Goal: Communication & Community: Share content

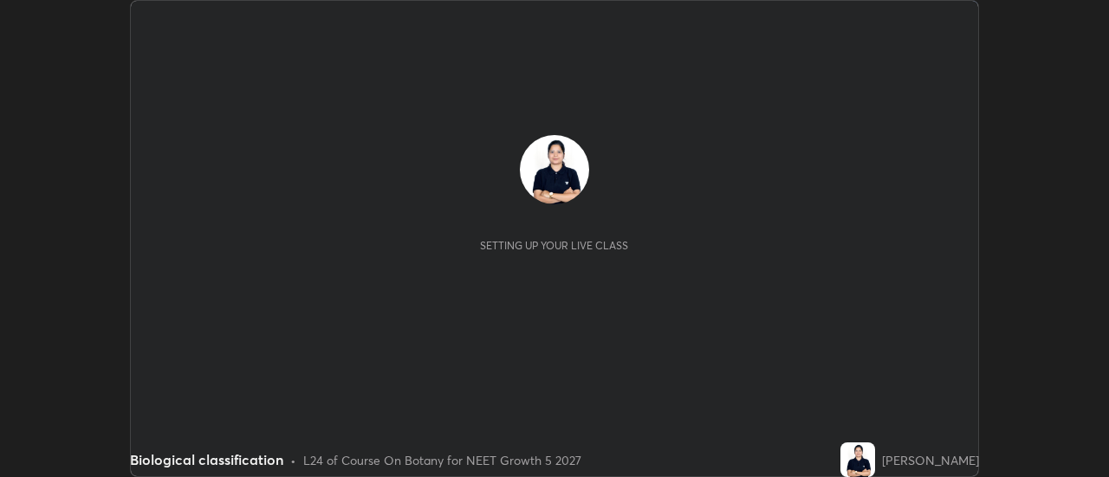
scroll to position [477, 1108]
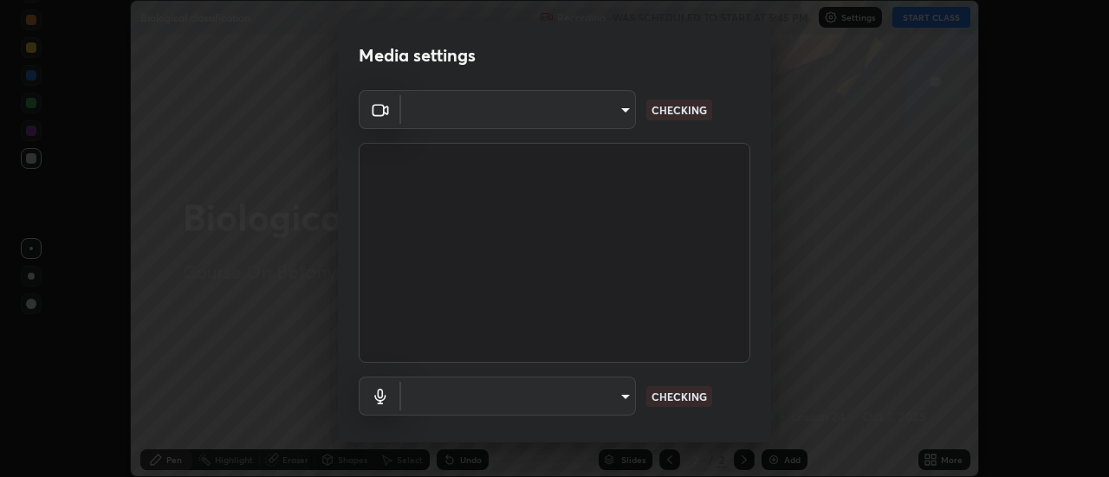
type input "c0318c2169e97be91d29acf291416a88c84fbbb6e6132cf31ff648c8cca26c2a"
type input "communications"
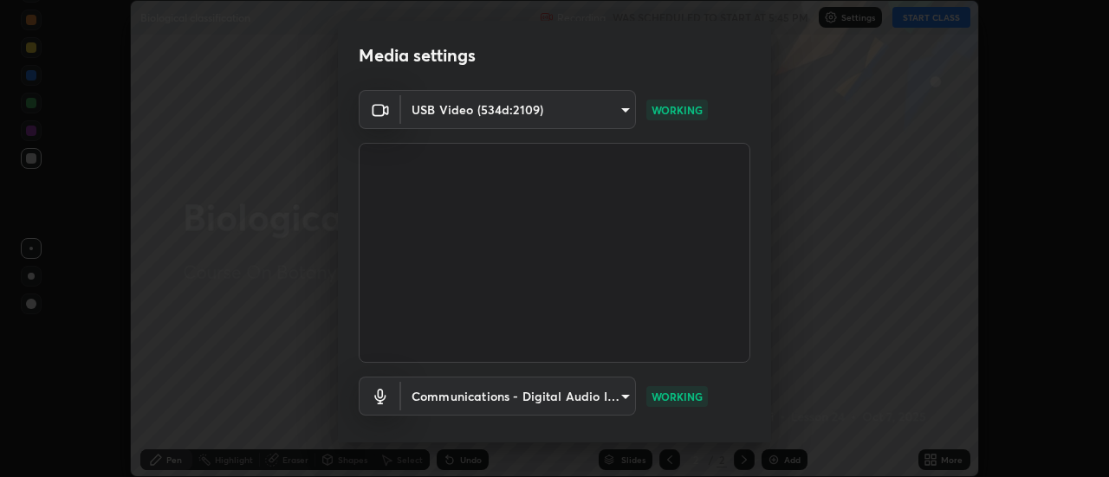
scroll to position [91, 0]
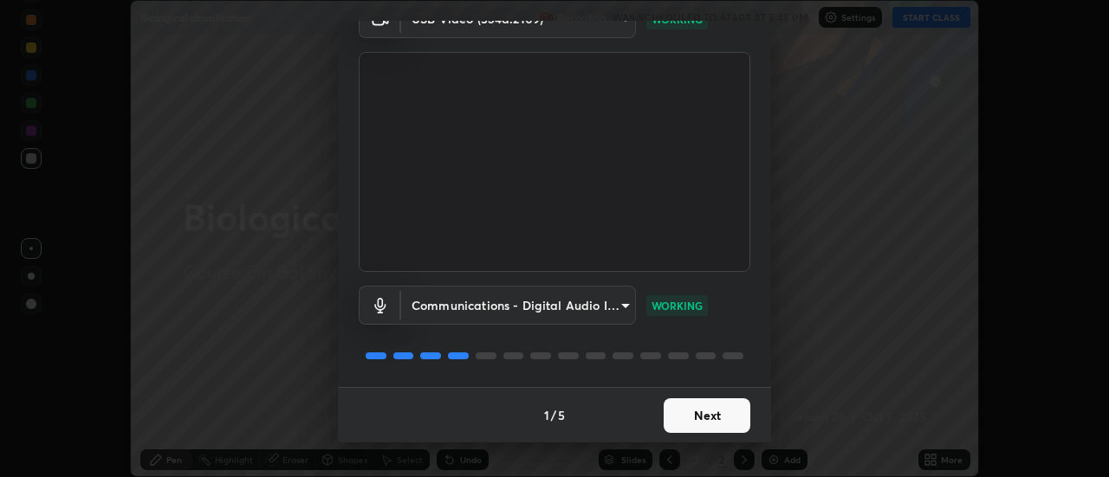
click at [695, 420] on button "Next" at bounding box center [707, 416] width 87 height 35
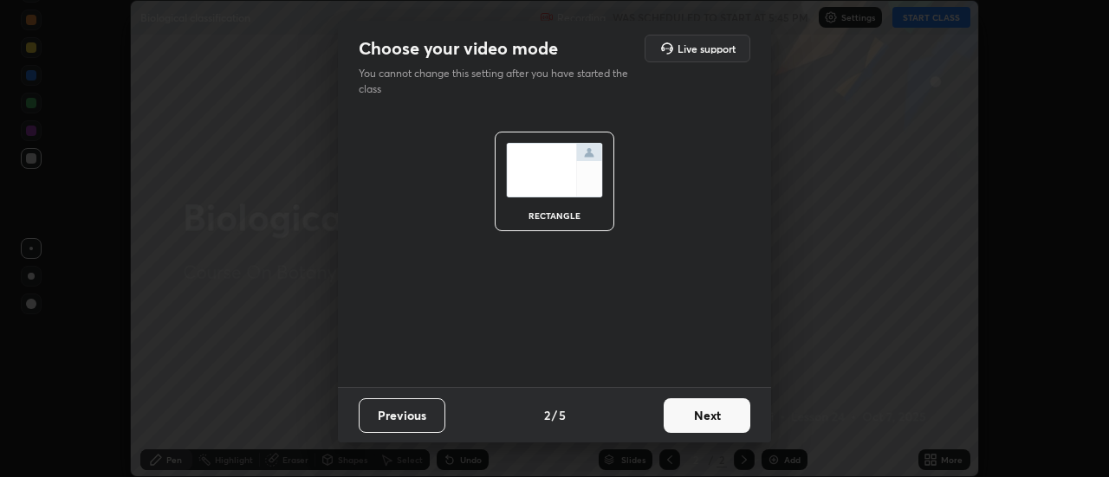
scroll to position [0, 0]
click at [707, 413] on button "Next" at bounding box center [707, 416] width 87 height 35
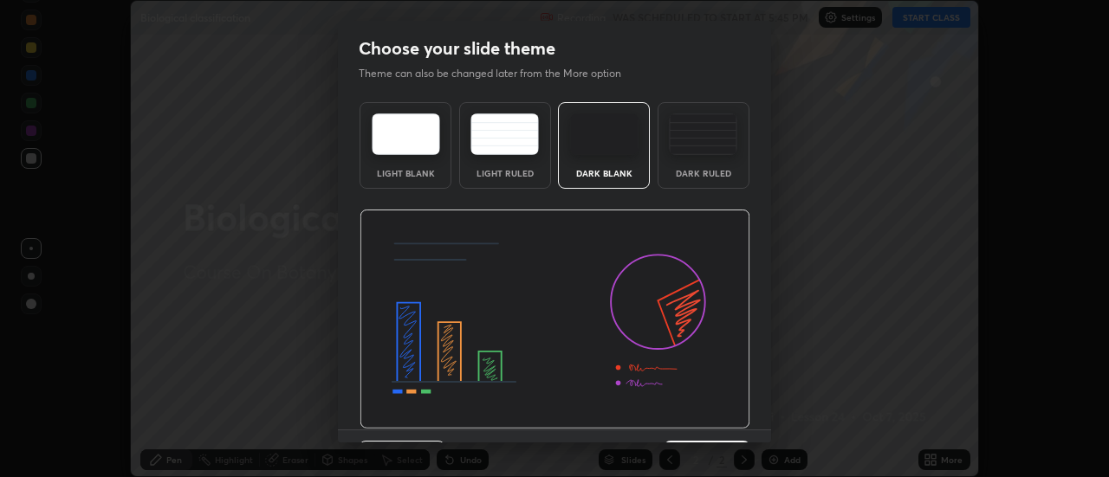
scroll to position [42, 0]
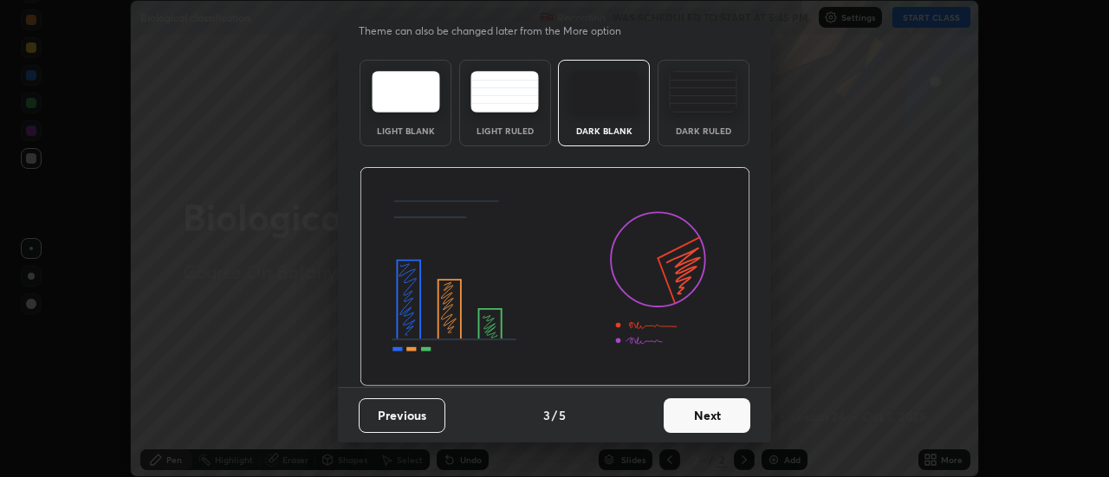
click at [689, 418] on button "Next" at bounding box center [707, 416] width 87 height 35
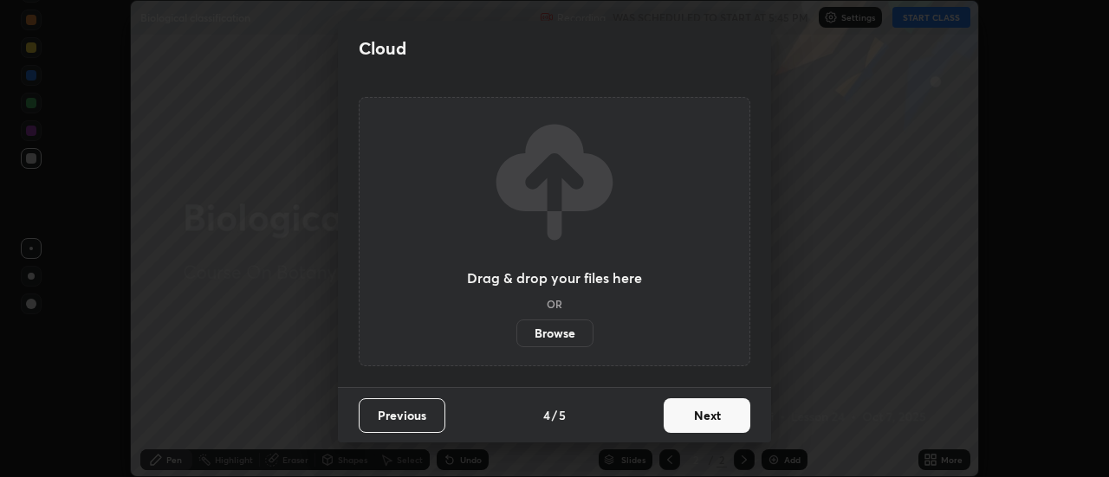
click at [702, 412] on button "Next" at bounding box center [707, 416] width 87 height 35
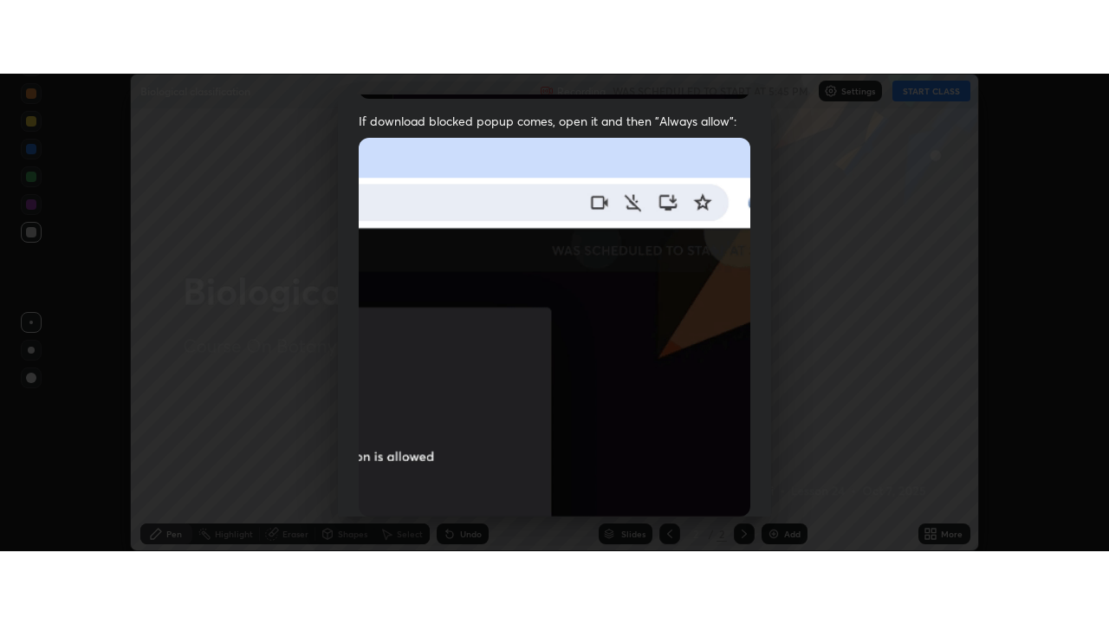
scroll to position [445, 0]
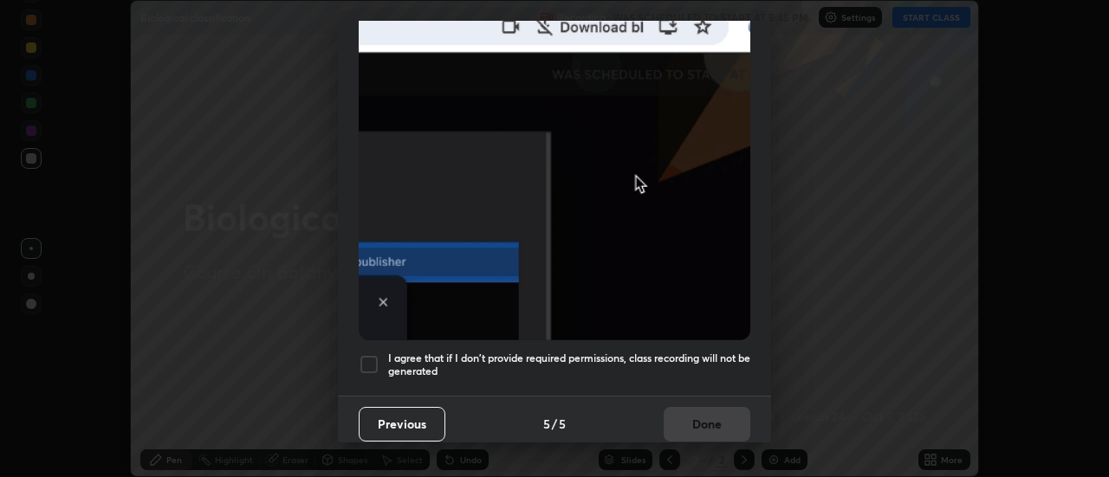
click at [372, 354] on div at bounding box center [369, 364] width 21 height 21
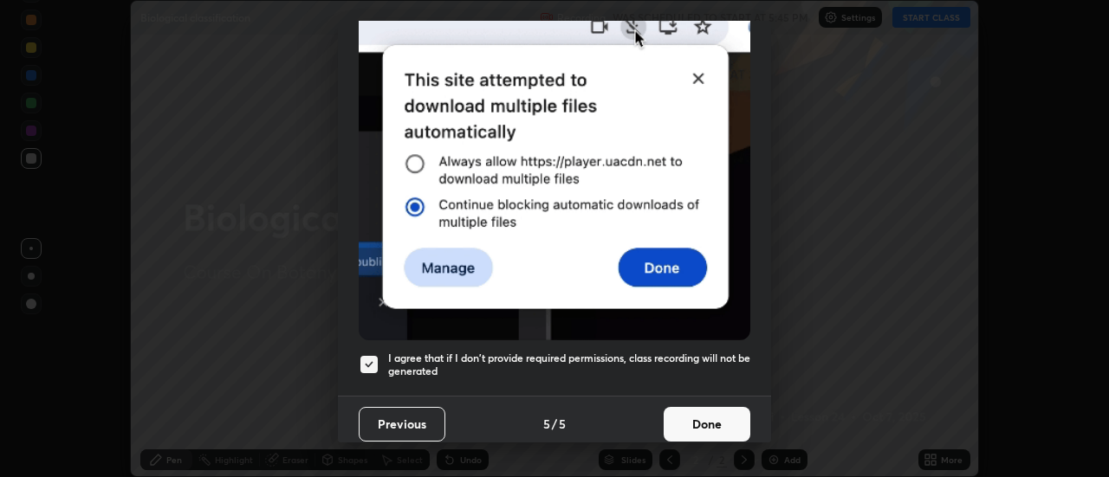
click at [708, 408] on button "Done" at bounding box center [707, 424] width 87 height 35
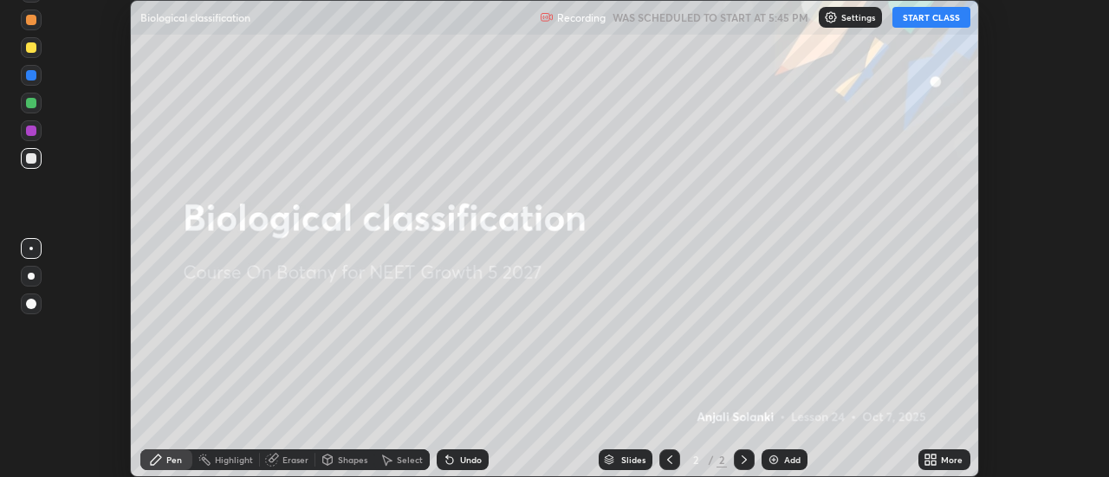
click at [943, 22] on button "START CLASS" at bounding box center [931, 17] width 78 height 21
click at [931, 456] on icon at bounding box center [931, 460] width 14 height 14
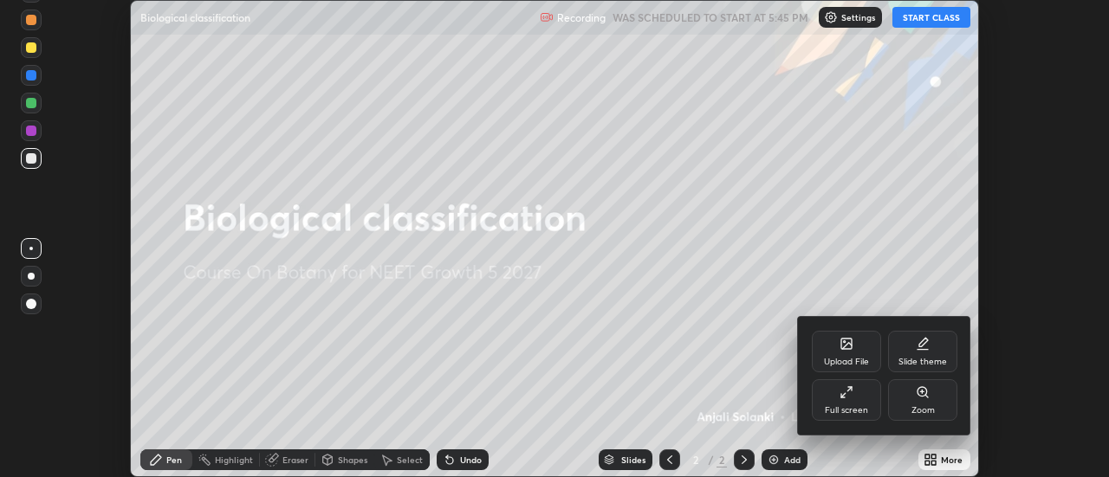
click at [849, 389] on icon at bounding box center [849, 389] width 4 height 4
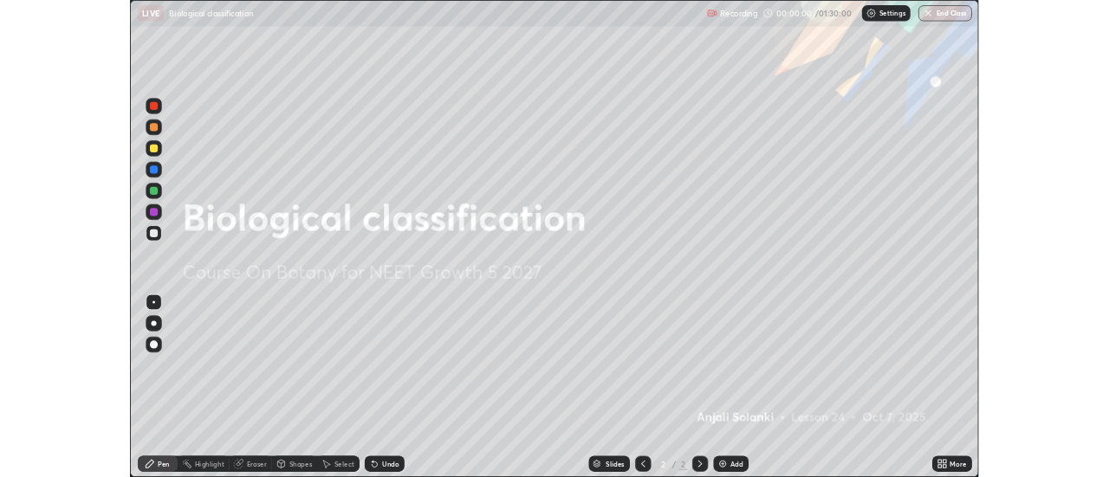
scroll to position [624, 1109]
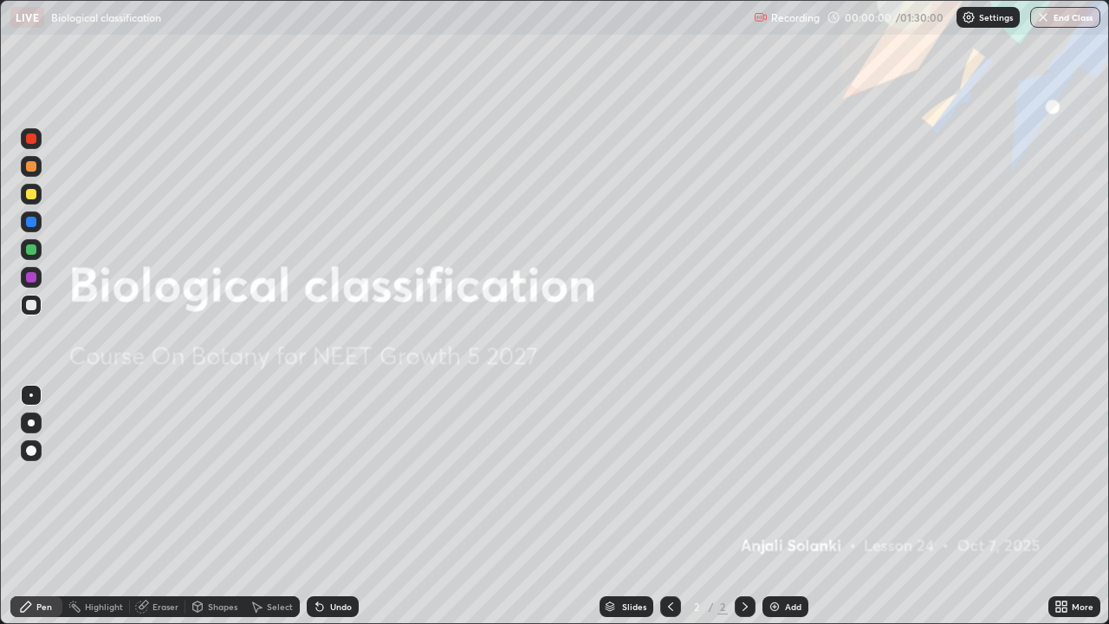
click at [1058, 477] on icon at bounding box center [1058, 603] width 4 height 4
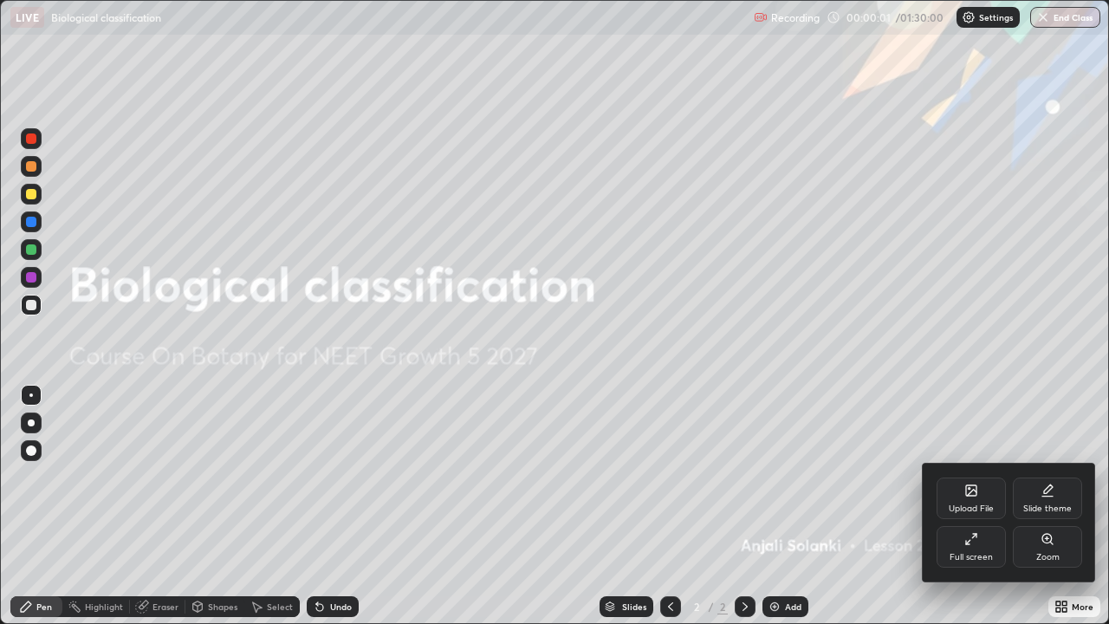
click at [1048, 477] on icon at bounding box center [1048, 491] width 14 height 14
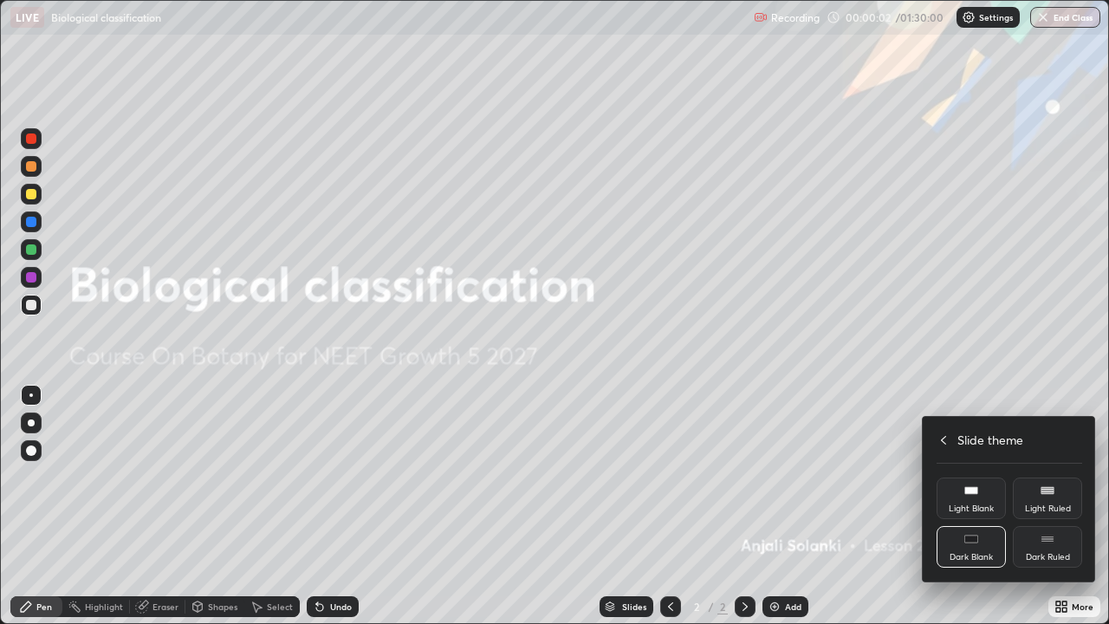
click at [1049, 477] on div "Dark Ruled" at bounding box center [1047, 547] width 69 height 42
click at [899, 477] on div at bounding box center [554, 312] width 1109 height 624
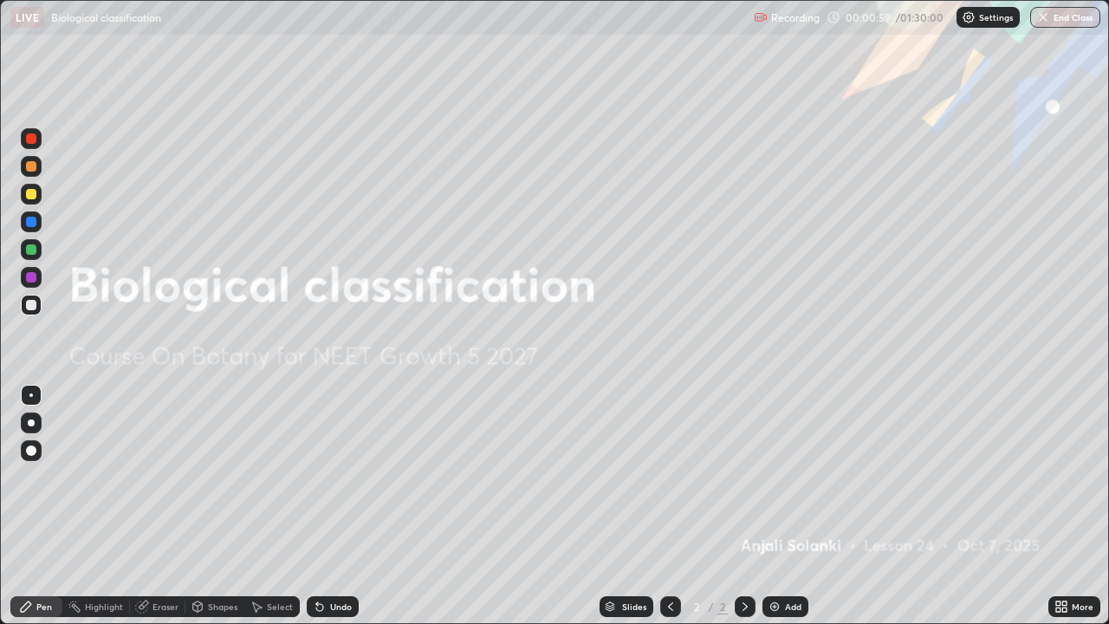
click at [779, 477] on img at bounding box center [775, 607] width 14 height 14
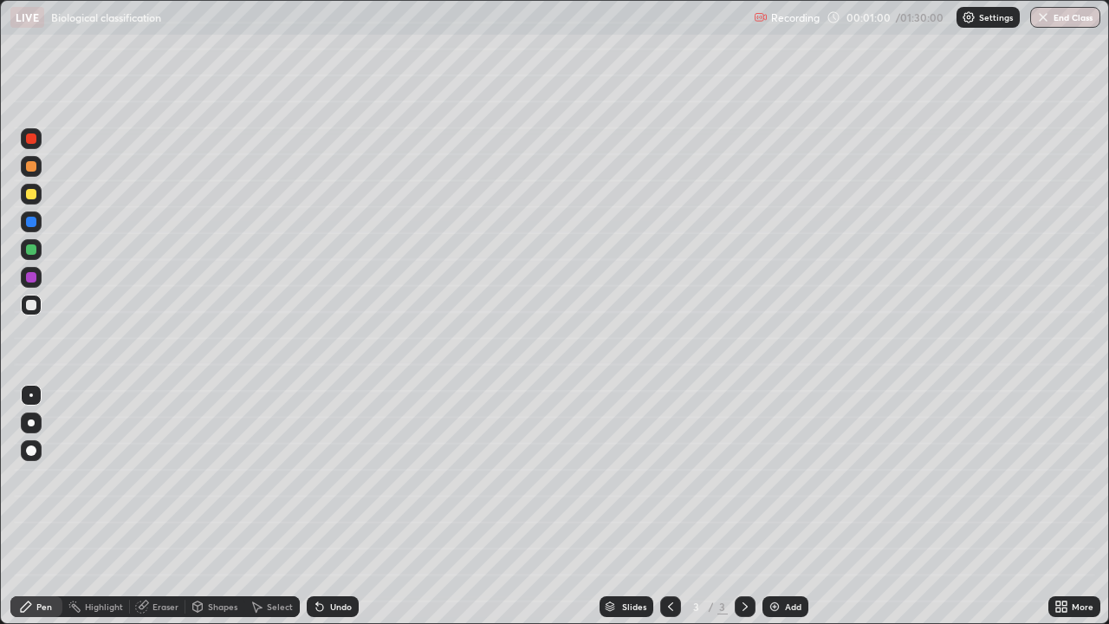
click at [29, 193] on div at bounding box center [31, 194] width 10 height 10
click at [321, 477] on icon at bounding box center [319, 607] width 7 height 7
click at [316, 477] on icon at bounding box center [317, 603] width 2 height 2
click at [309, 477] on div "Undo" at bounding box center [333, 606] width 52 height 21
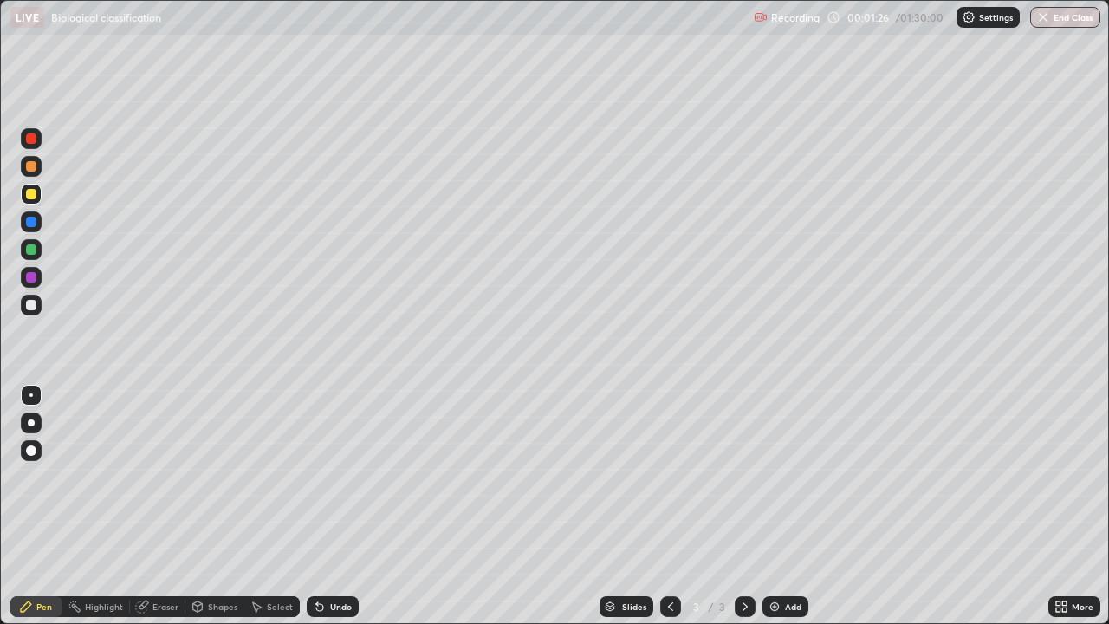
click at [1066, 477] on icon at bounding box center [1064, 609] width 4 height 4
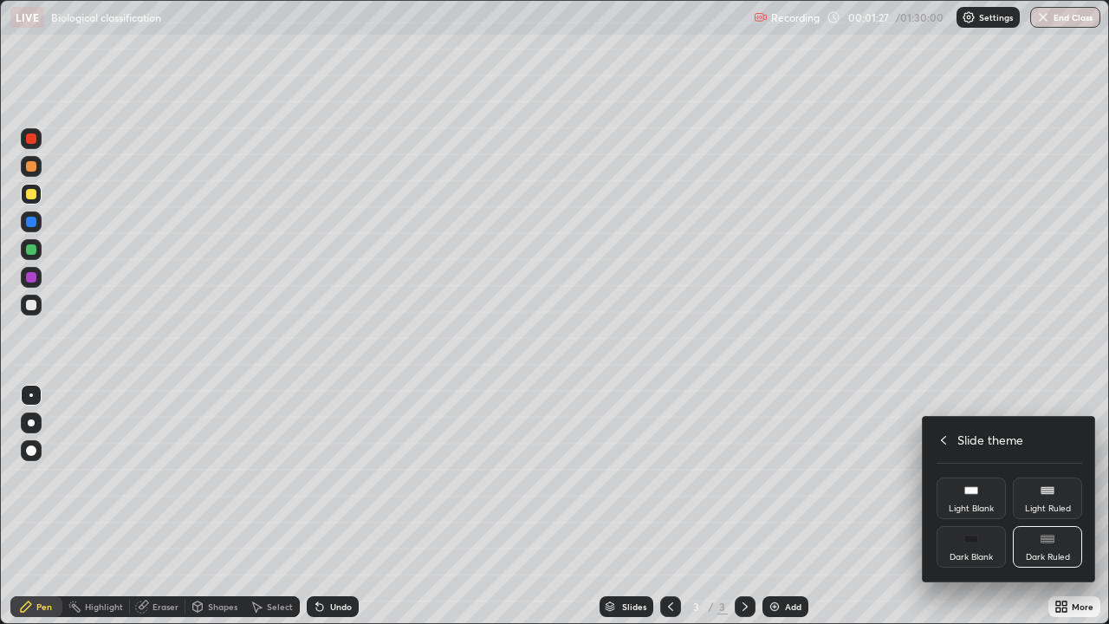
click at [944, 438] on icon at bounding box center [944, 440] width 14 height 14
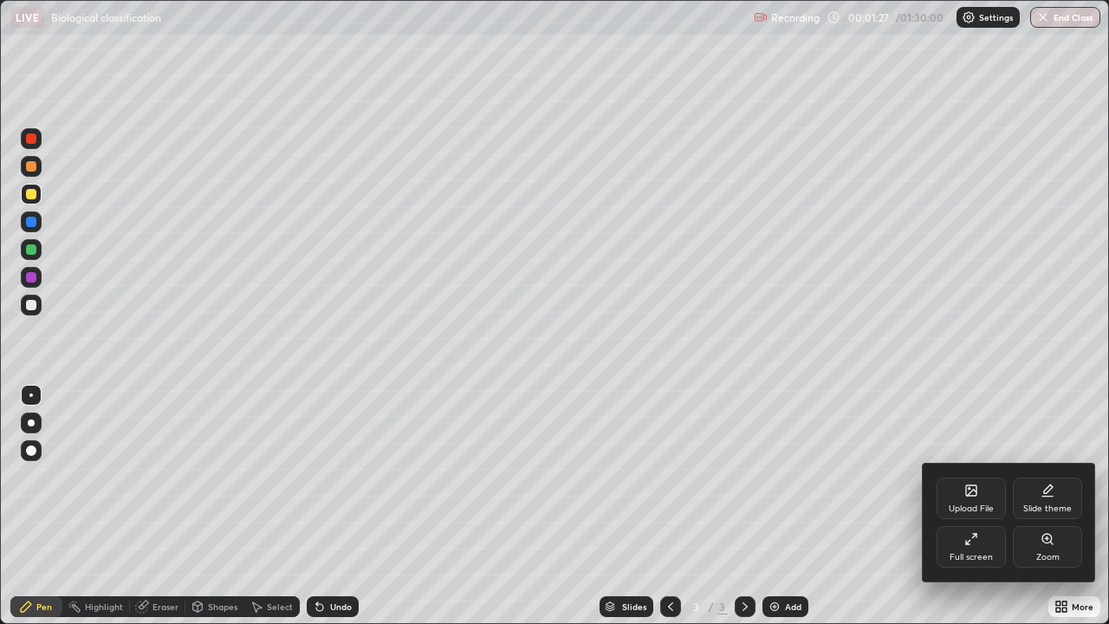
click at [977, 477] on icon at bounding box center [971, 539] width 14 height 14
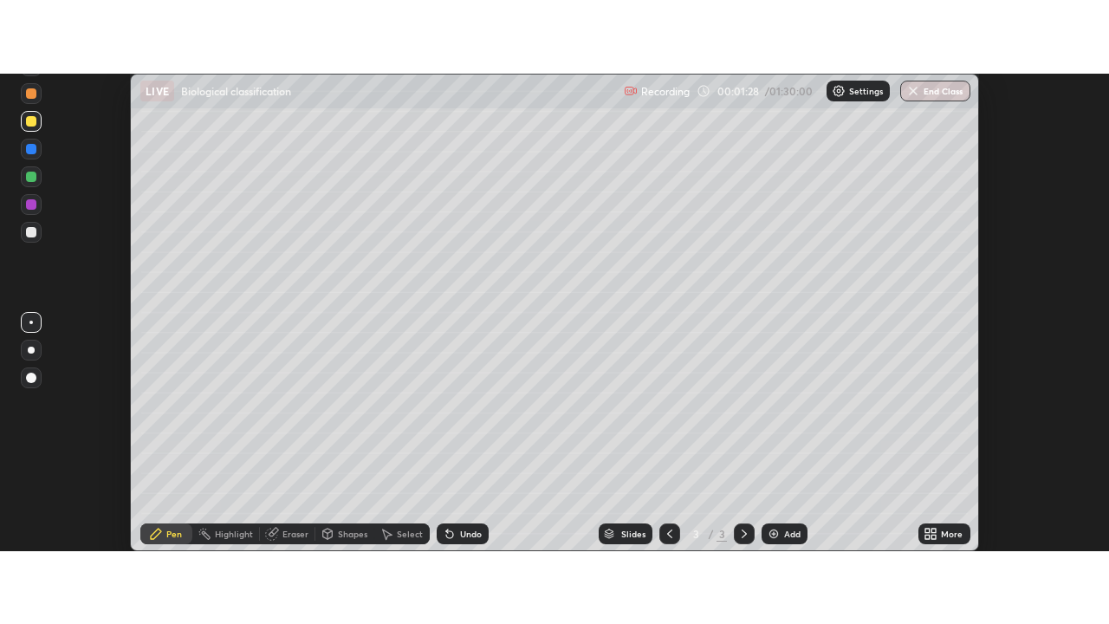
scroll to position [86172, 85540]
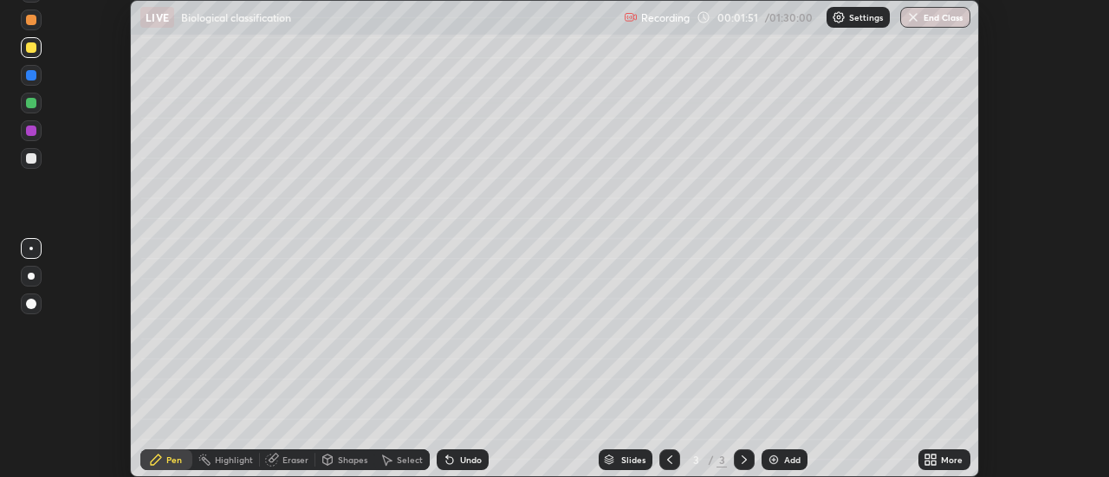
click at [937, 460] on icon at bounding box center [931, 460] width 14 height 14
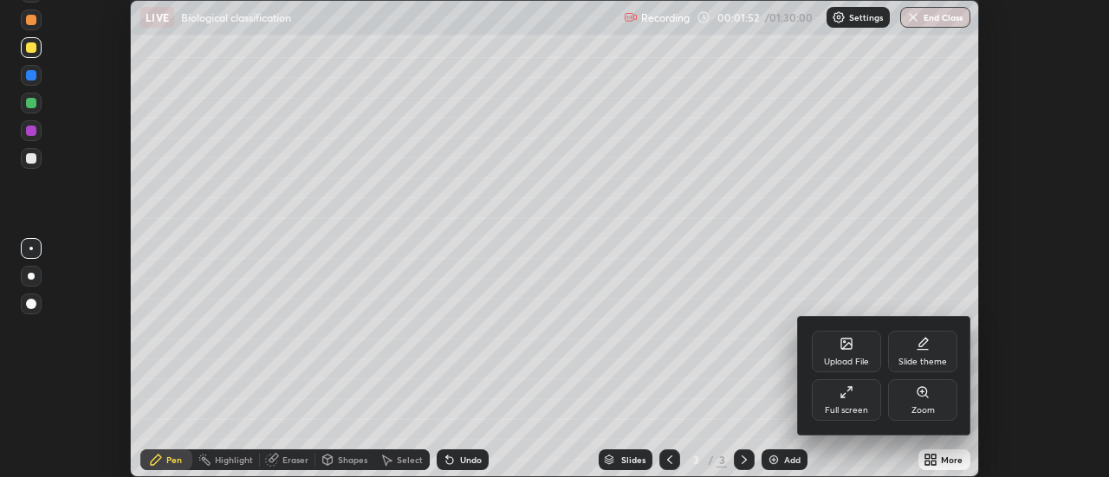
click at [853, 401] on div "Full screen" at bounding box center [846, 401] width 69 height 42
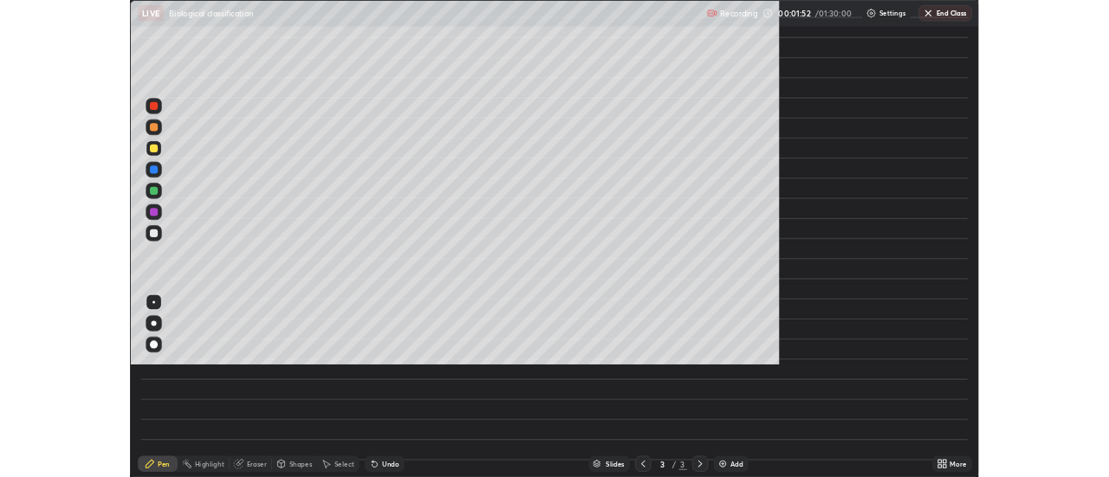
scroll to position [624, 1109]
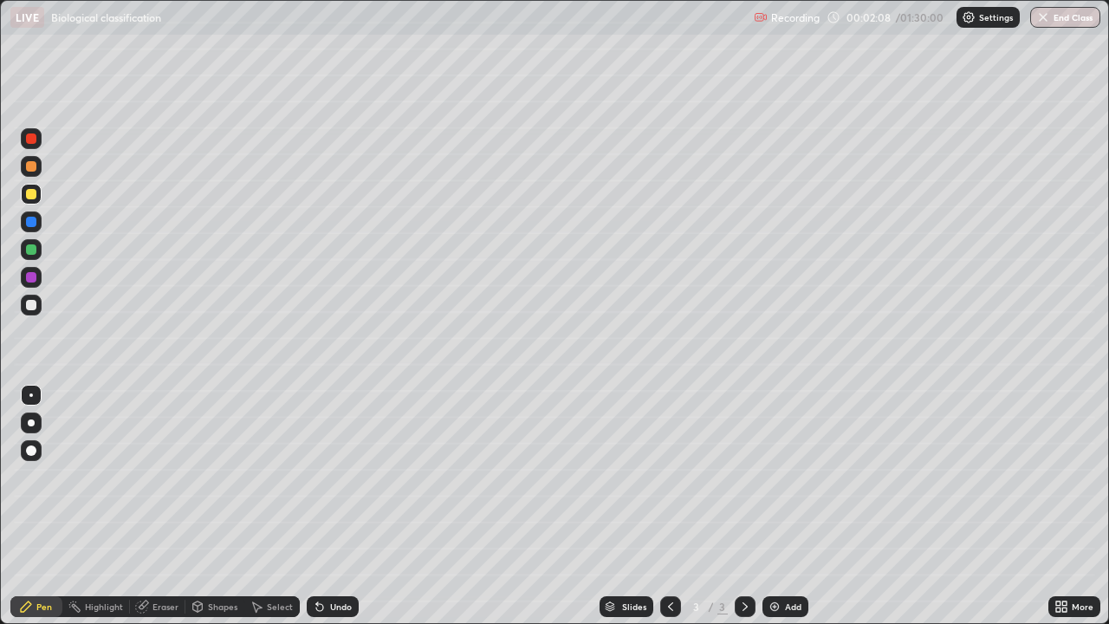
click at [34, 191] on div at bounding box center [31, 194] width 10 height 10
click at [32, 308] on div at bounding box center [31, 305] width 10 height 10
click at [318, 477] on icon at bounding box center [319, 607] width 7 height 7
click at [321, 477] on div "Undo" at bounding box center [333, 606] width 52 height 21
click at [37, 250] on div at bounding box center [31, 249] width 21 height 21
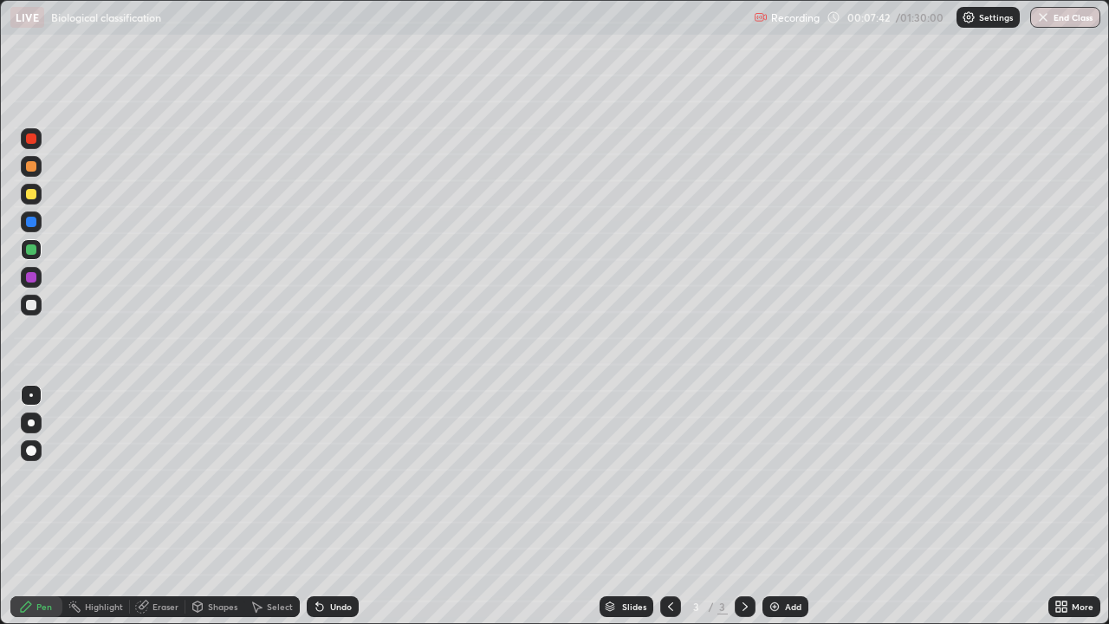
click at [31, 306] on div at bounding box center [31, 305] width 10 height 10
click at [1062, 477] on icon at bounding box center [1064, 603] width 4 height 4
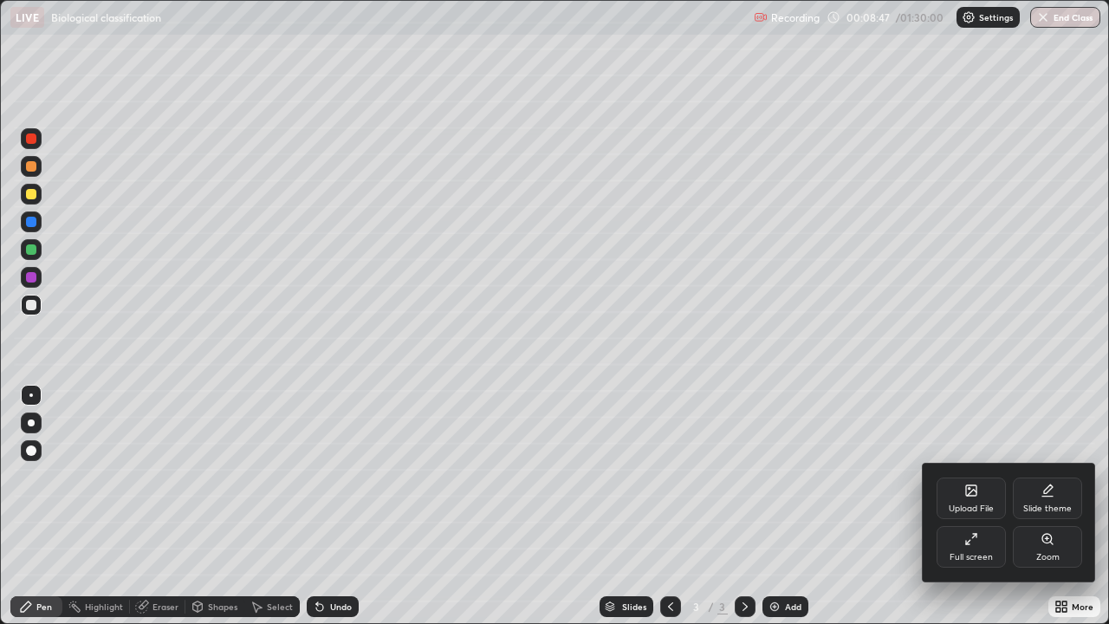
click at [969, 477] on icon at bounding box center [967, 542] width 3 height 3
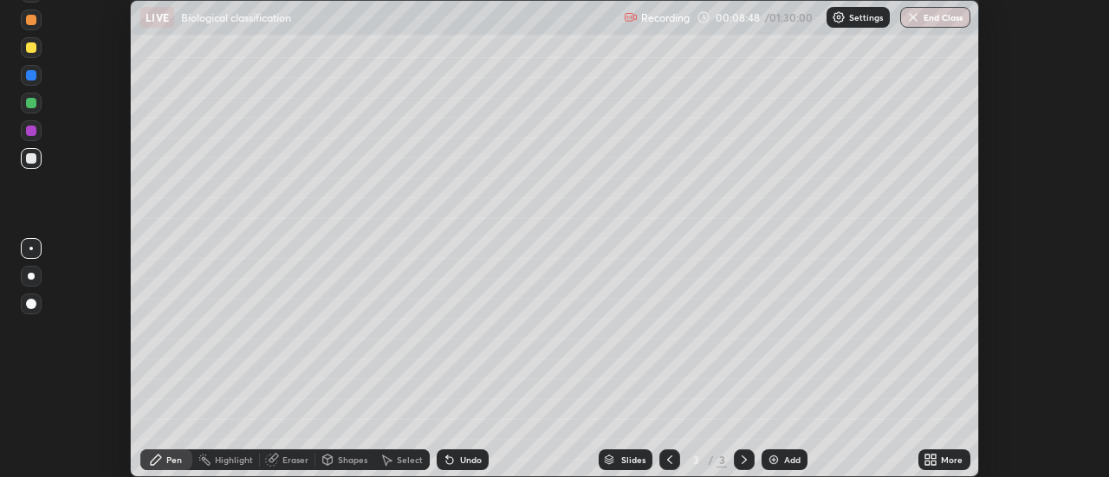
scroll to position [86172, 85540]
